Goal: Navigation & Orientation: Find specific page/section

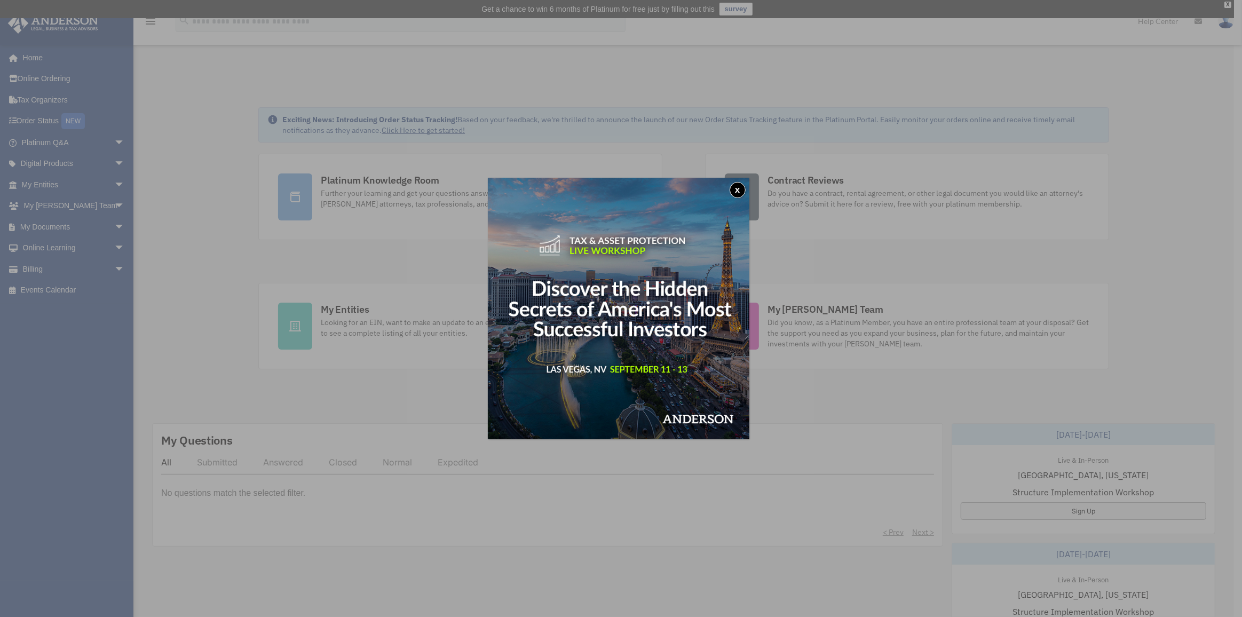
click at [738, 188] on button "x" at bounding box center [737, 190] width 16 height 16
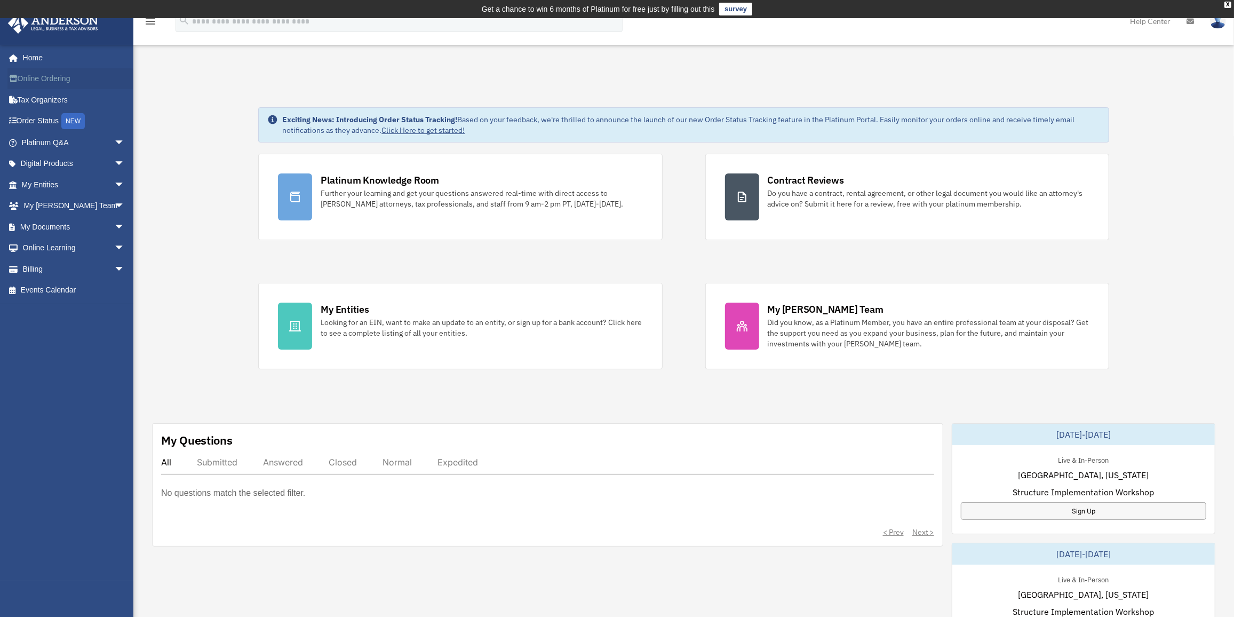
click at [78, 85] on link "Online Ordering" at bounding box center [73, 78] width 133 height 21
click at [114, 140] on span "arrow_drop_down" at bounding box center [124, 143] width 21 height 22
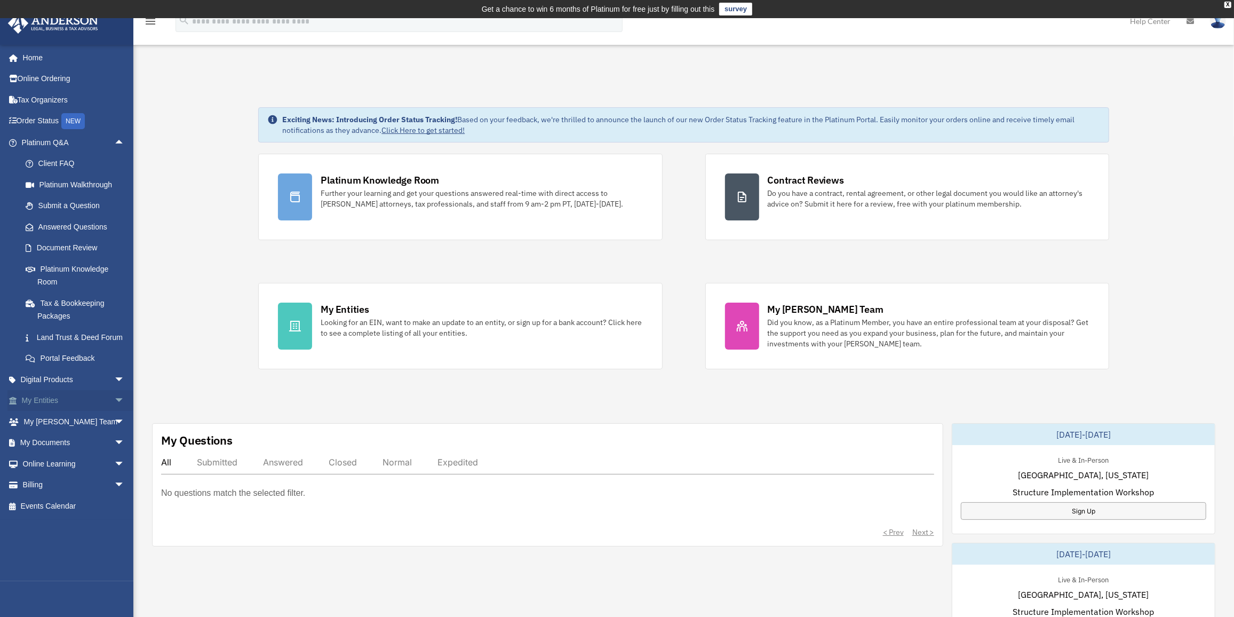
click at [114, 412] on span "arrow_drop_down" at bounding box center [124, 401] width 21 height 22
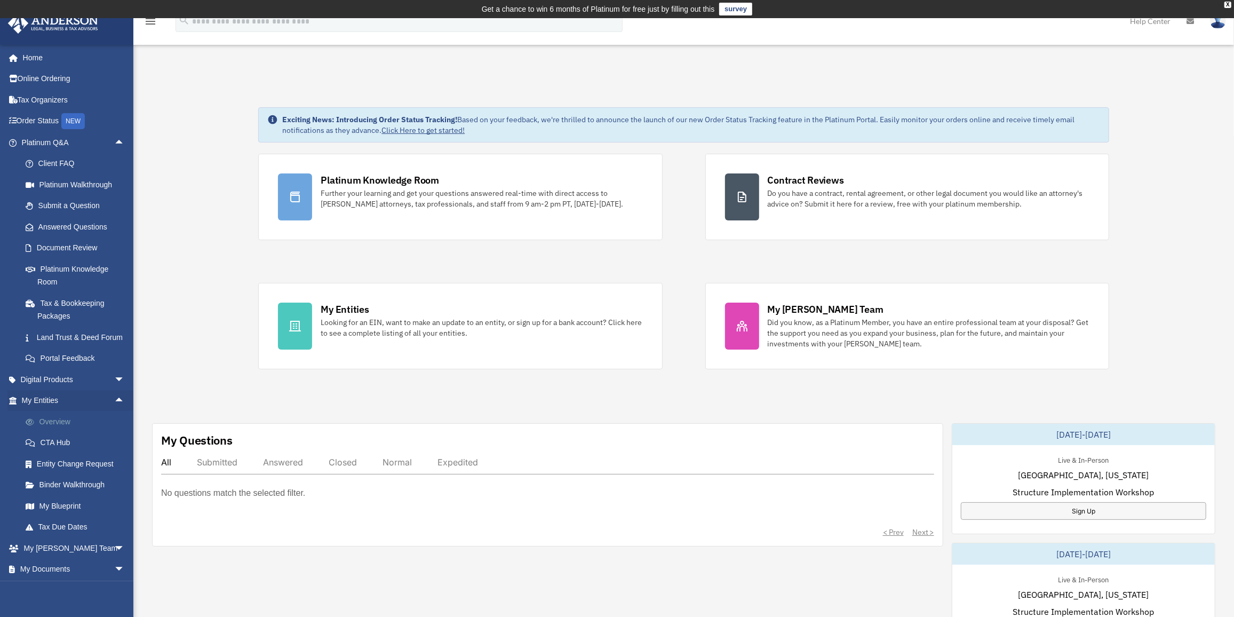
click at [82, 431] on link "Overview" at bounding box center [78, 421] width 126 height 21
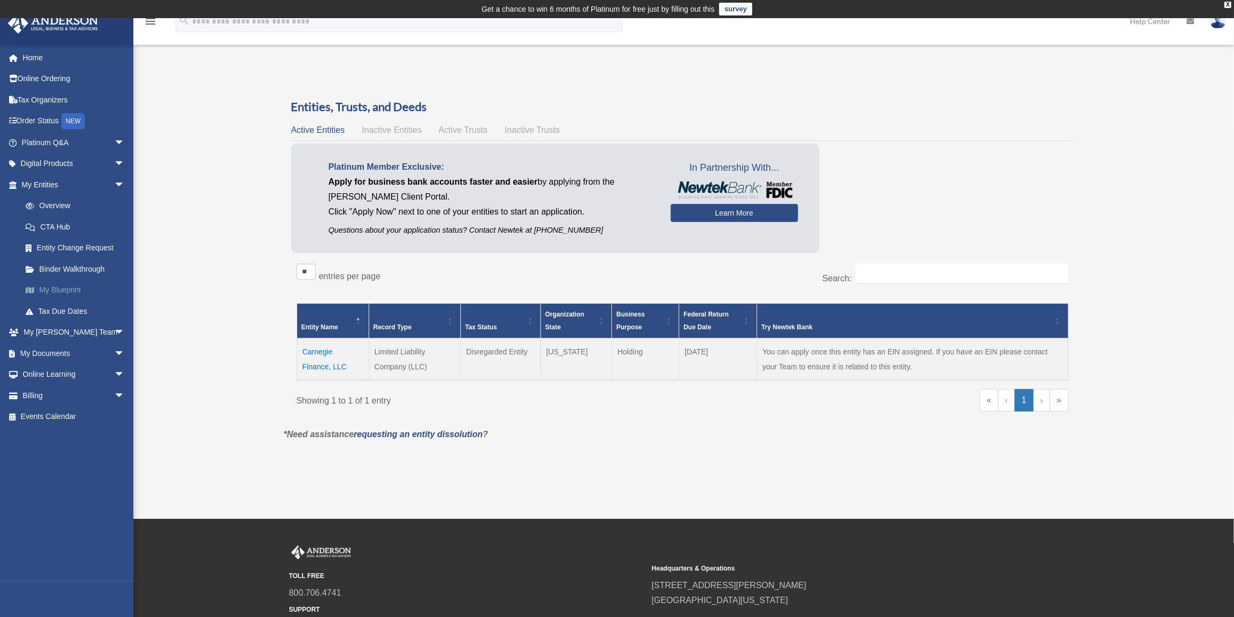
click at [74, 292] on link "My Blueprint" at bounding box center [78, 290] width 126 height 21
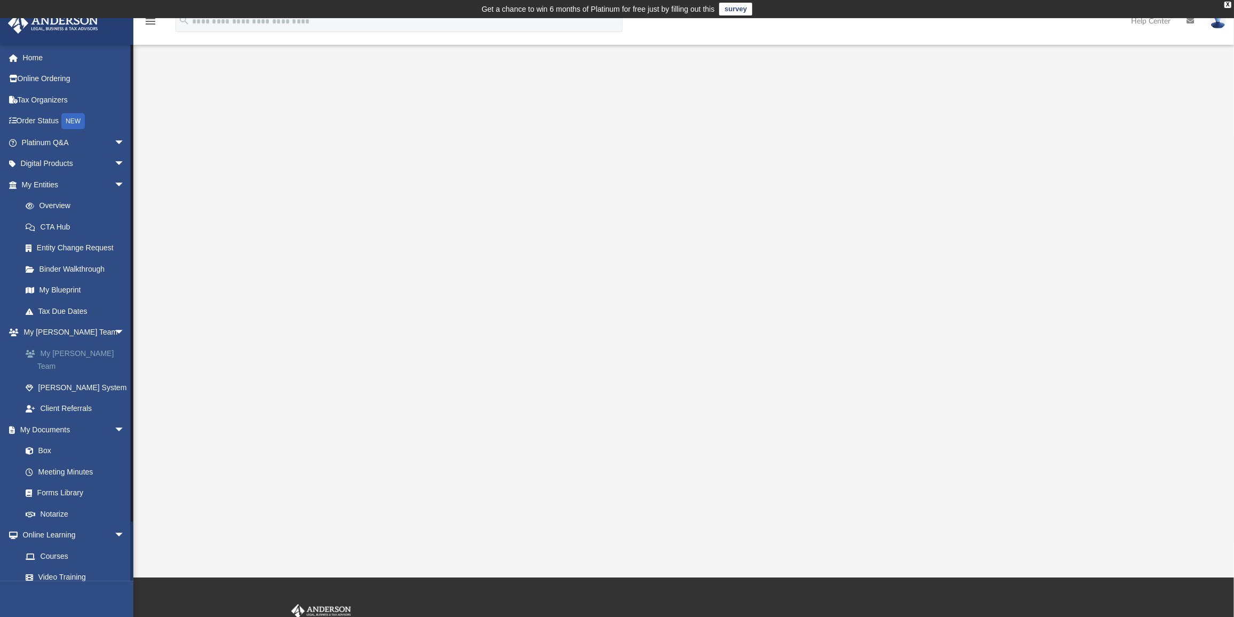
click at [108, 350] on link "My [PERSON_NAME] Team" at bounding box center [78, 360] width 126 height 34
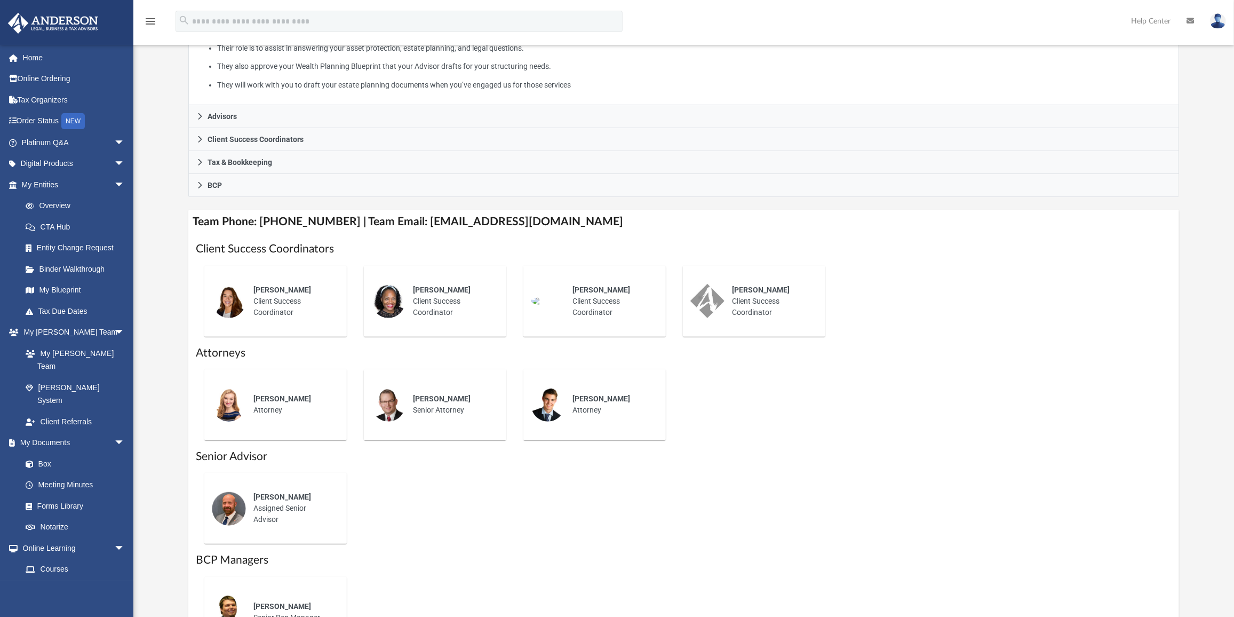
scroll to position [323, 0]
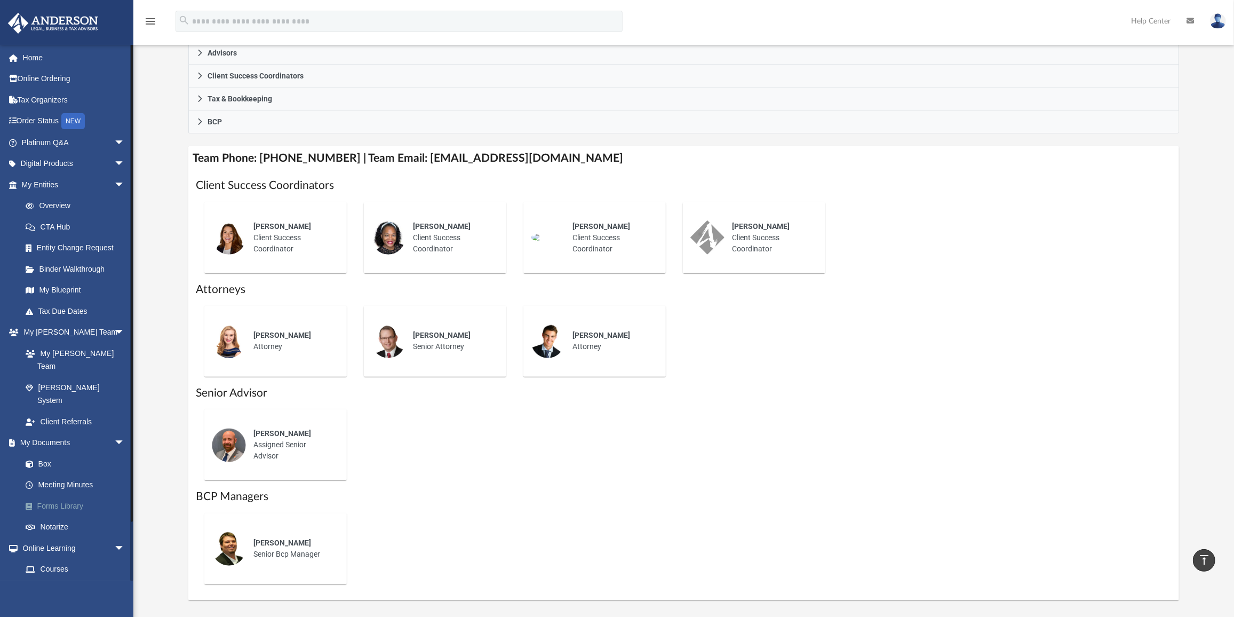
click at [98, 495] on link "Forms Library" at bounding box center [78, 505] width 126 height 21
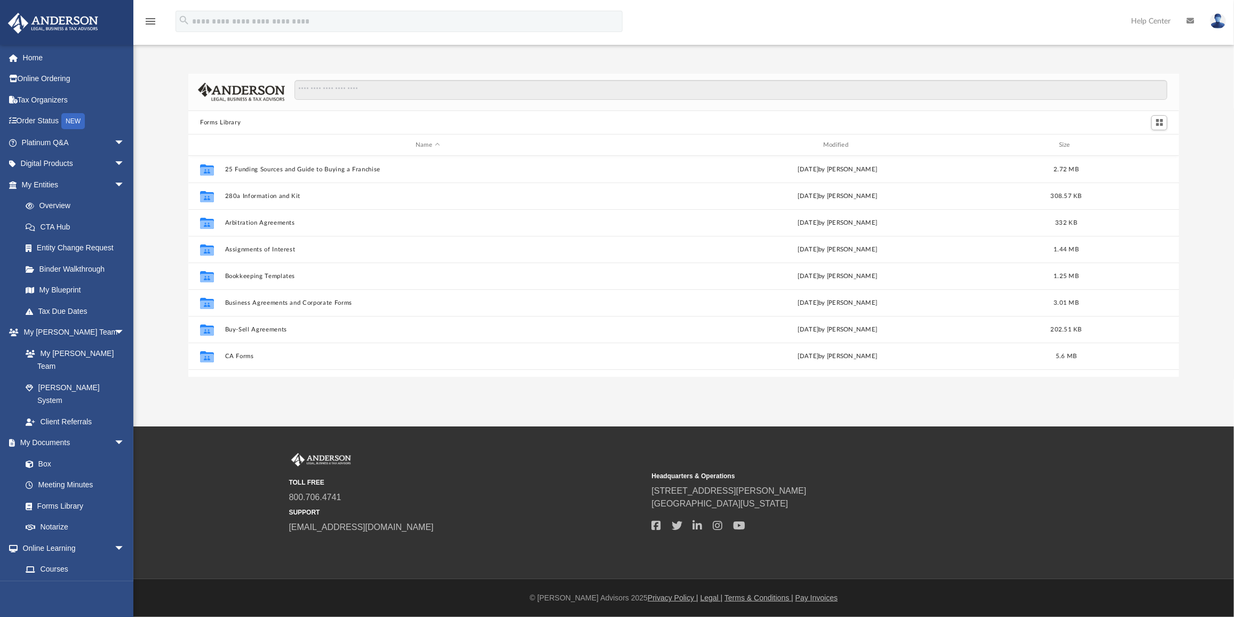
scroll to position [235, 983]
click at [105, 579] on link "Video Training" at bounding box center [78, 589] width 126 height 21
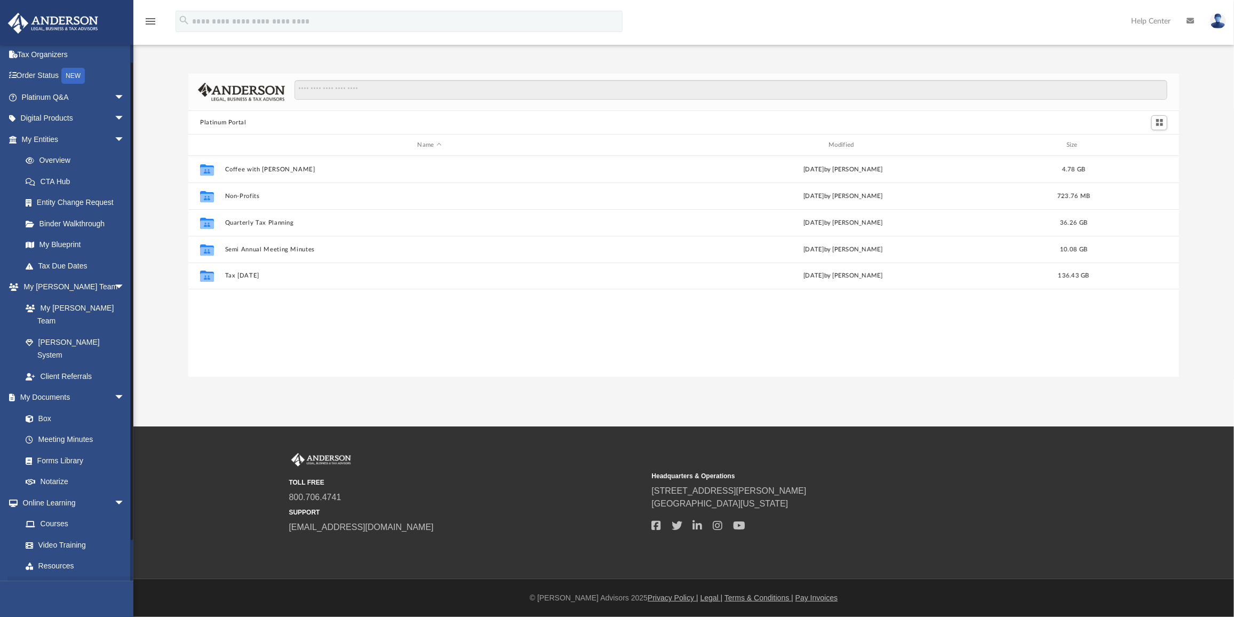
scroll to position [59, 0]
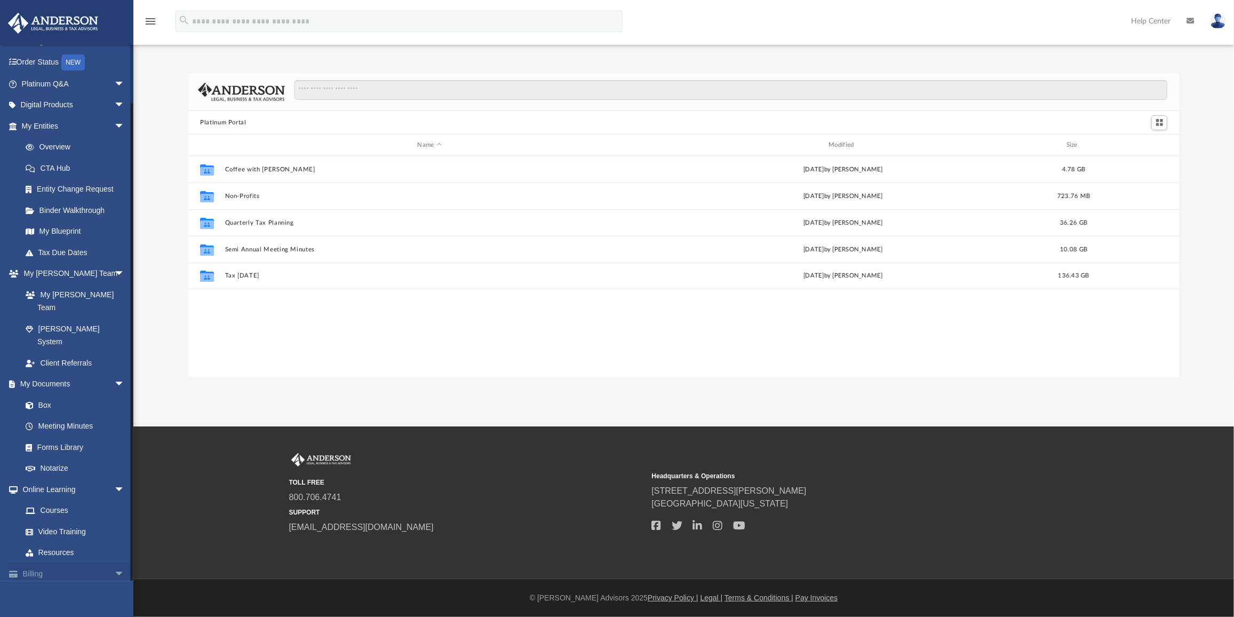
click at [115, 563] on span "arrow_drop_down" at bounding box center [124, 574] width 21 height 22
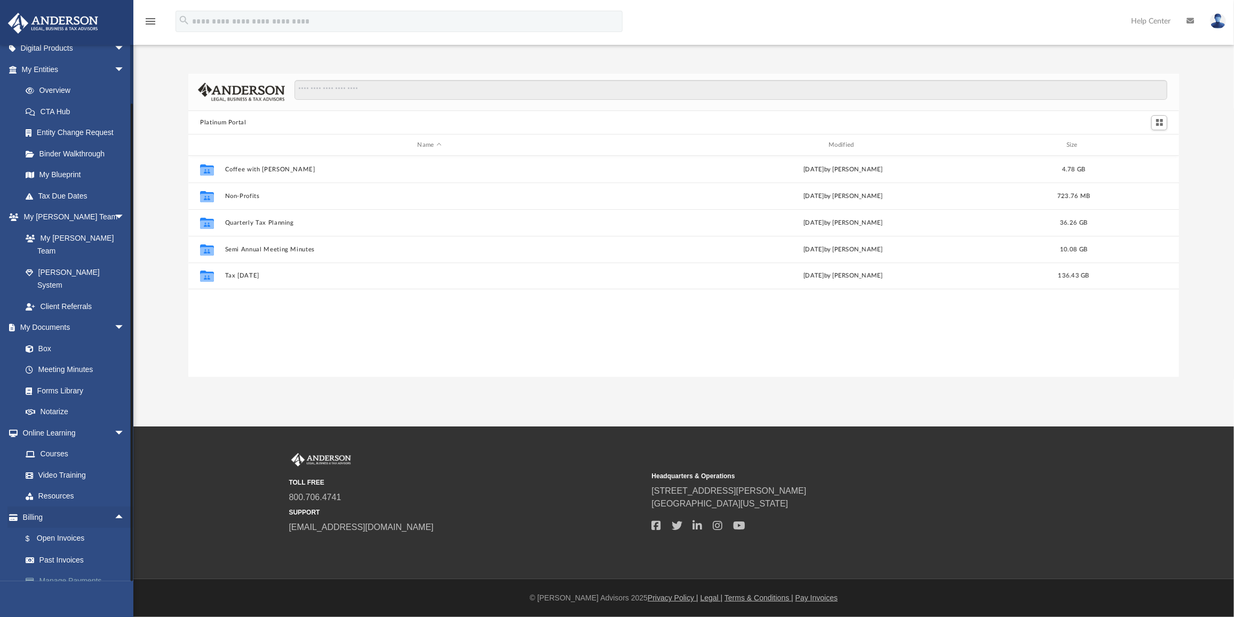
scroll to position [123, 0]
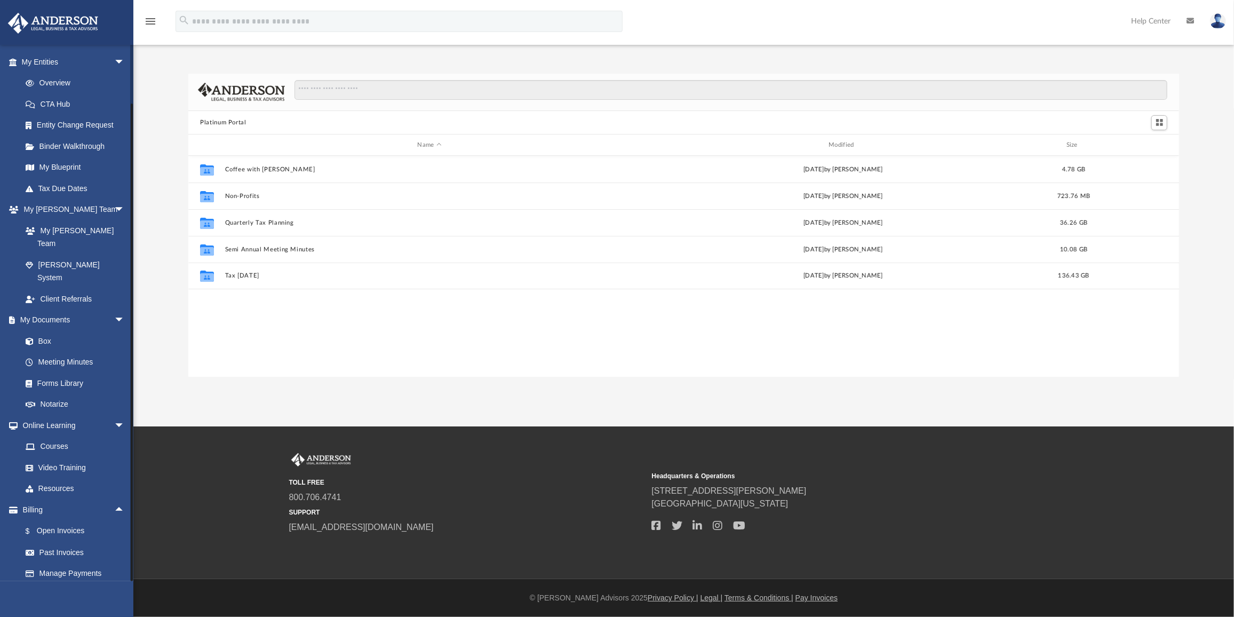
click at [66, 584] on link "Events Calendar" at bounding box center [73, 594] width 133 height 21
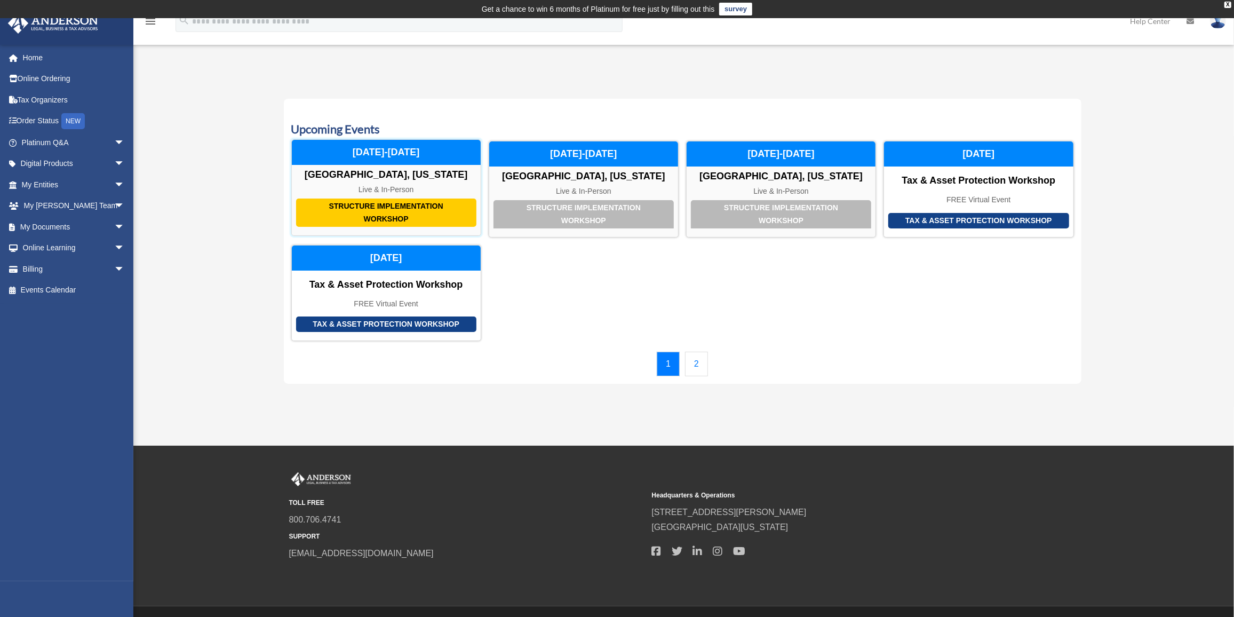
click at [447, 206] on div "Structure Implementation Workshop" at bounding box center [386, 212] width 180 height 28
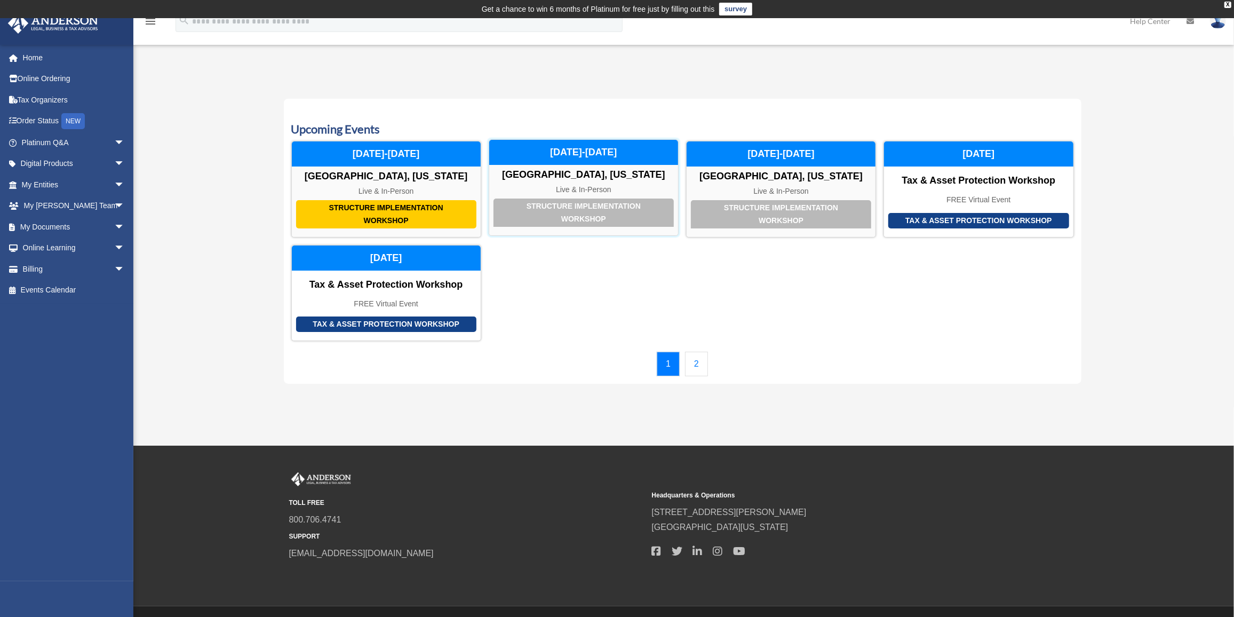
click at [658, 210] on div "Structure Implementation Workshop" at bounding box center [584, 212] width 180 height 28
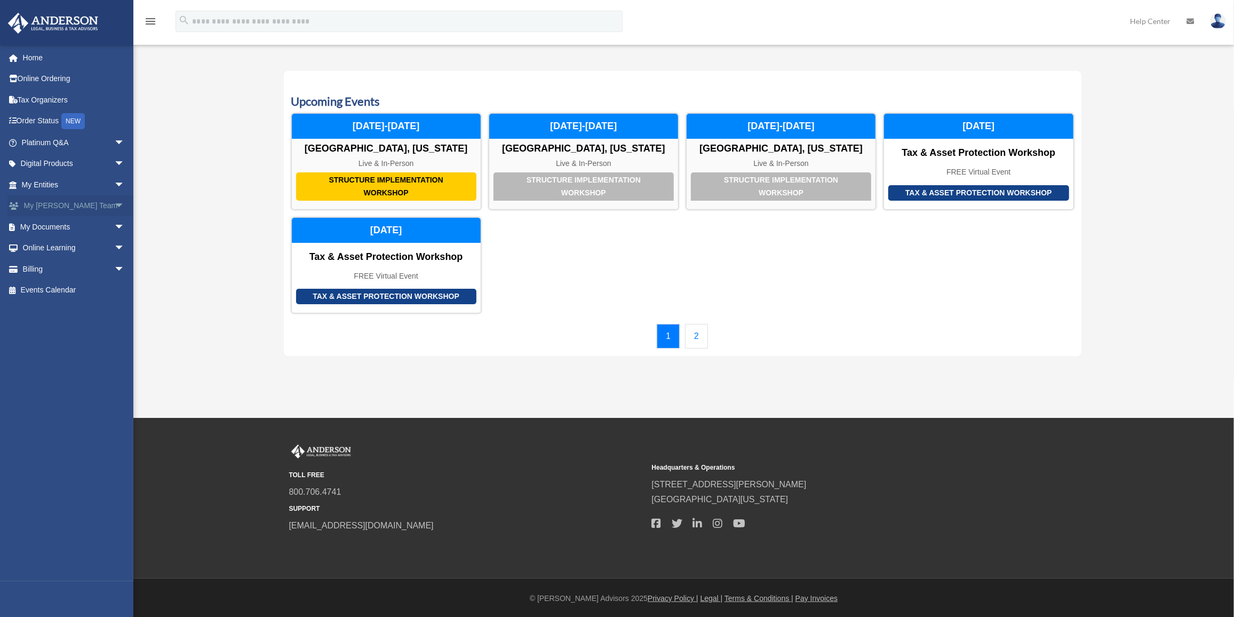
click at [126, 197] on span "arrow_drop_down" at bounding box center [124, 206] width 21 height 22
click at [115, 229] on link "My [PERSON_NAME] Team" at bounding box center [78, 233] width 126 height 34
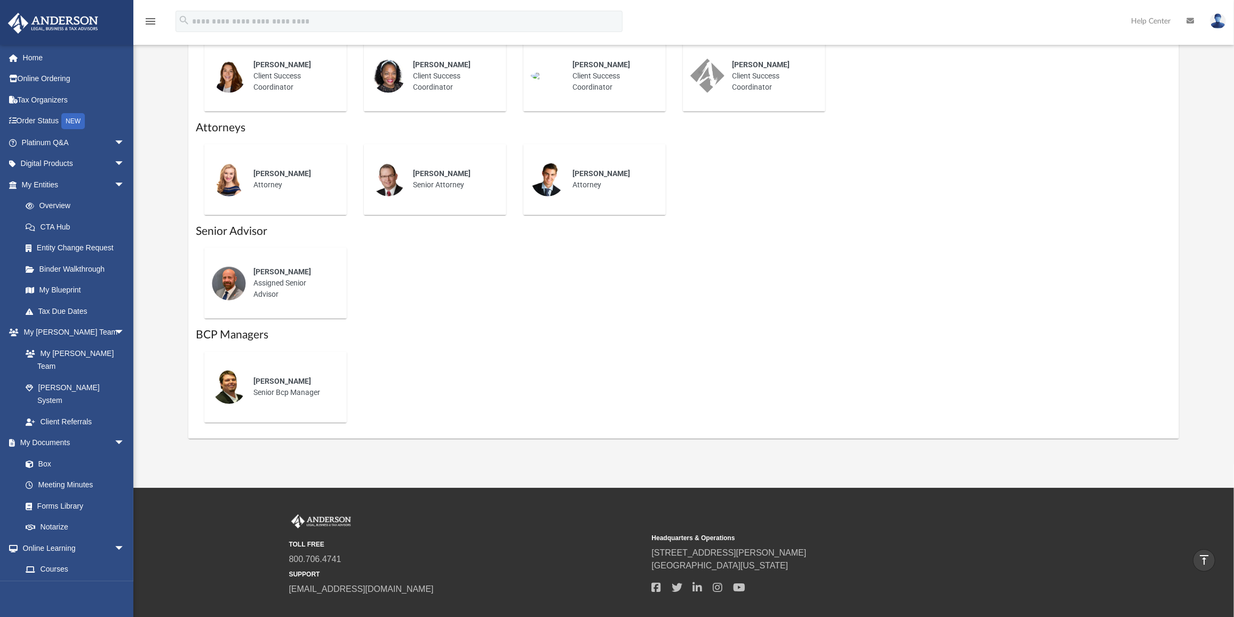
scroll to position [323, 0]
